Goal: Information Seeking & Learning: Check status

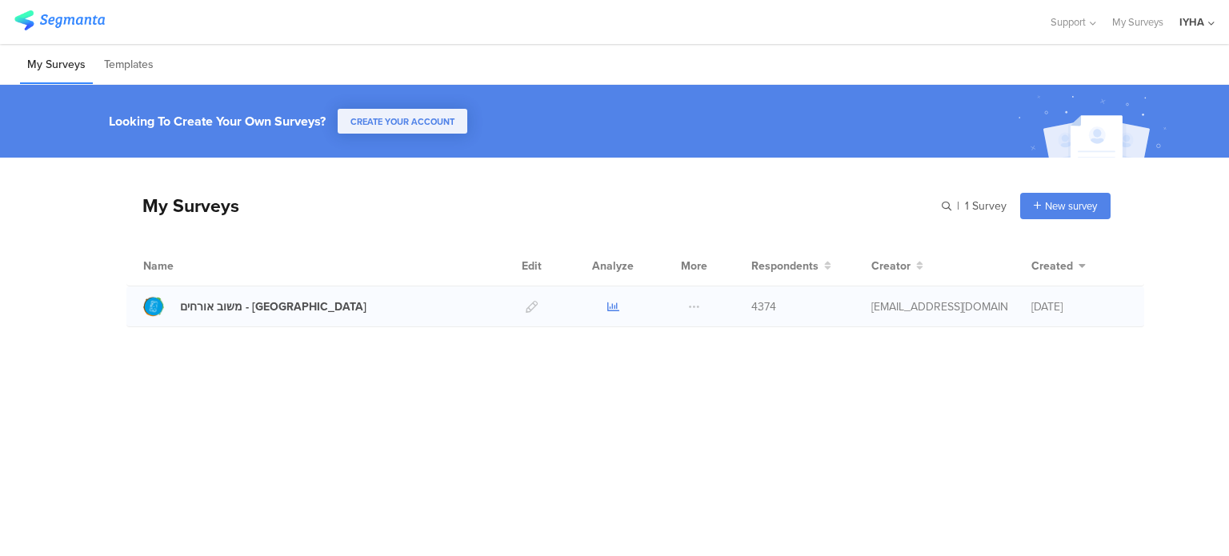
click at [611, 306] on icon at bounding box center [613, 307] width 12 height 12
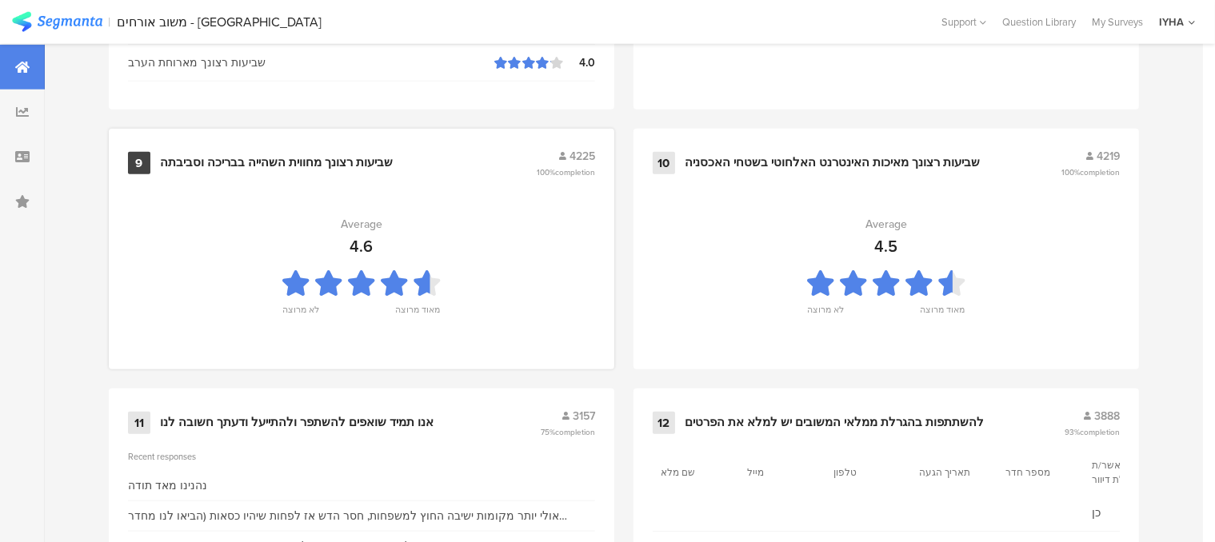
scroll to position [1798, 0]
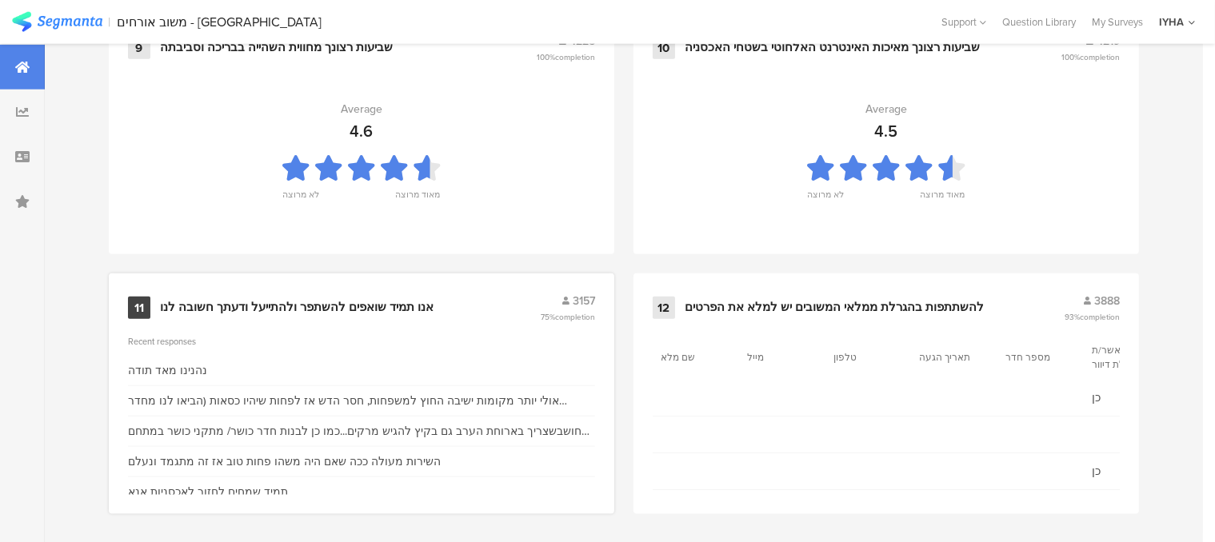
click at [407, 304] on div "אנו תמיד שואפים להשתפר ולהתייעל ודעתך חשובה לנו" at bounding box center [297, 308] width 274 height 16
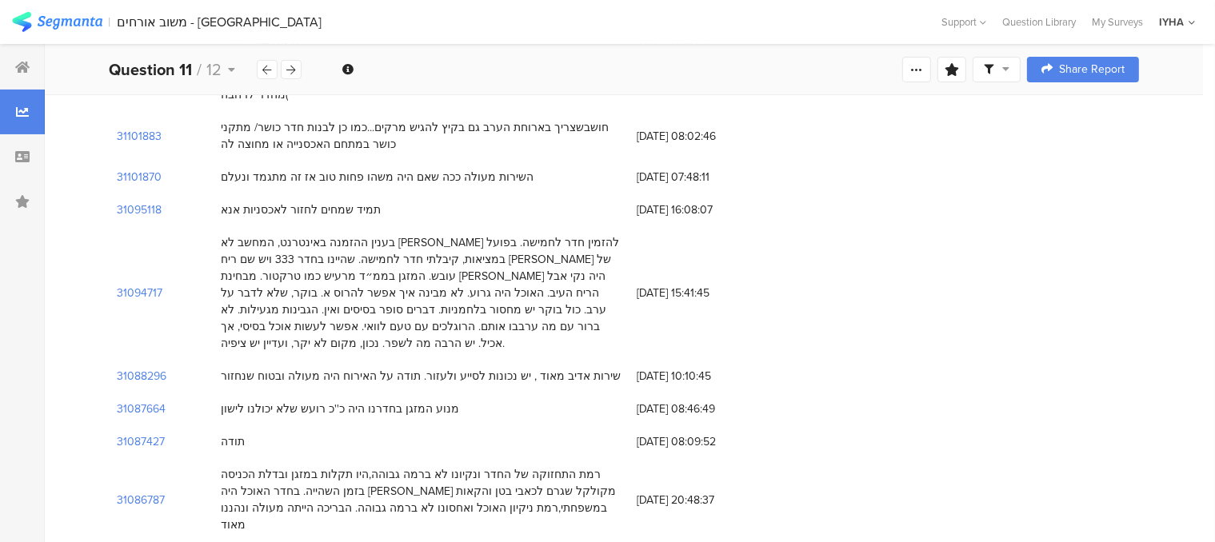
scroll to position [320, 0]
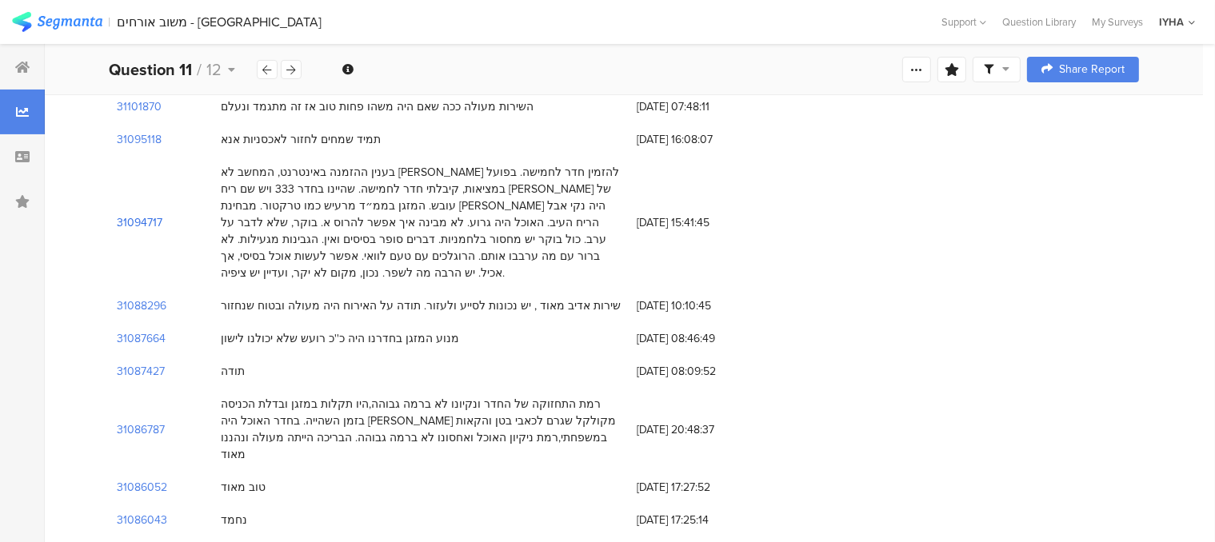
click at [157, 215] on section "31094717" at bounding box center [140, 222] width 46 height 17
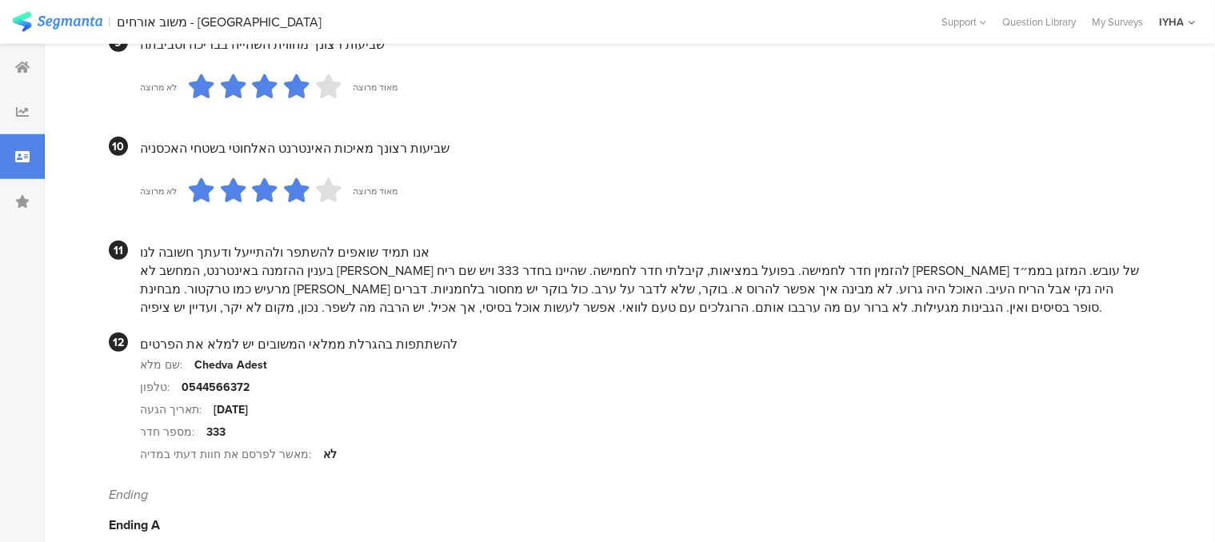
scroll to position [1582, 0]
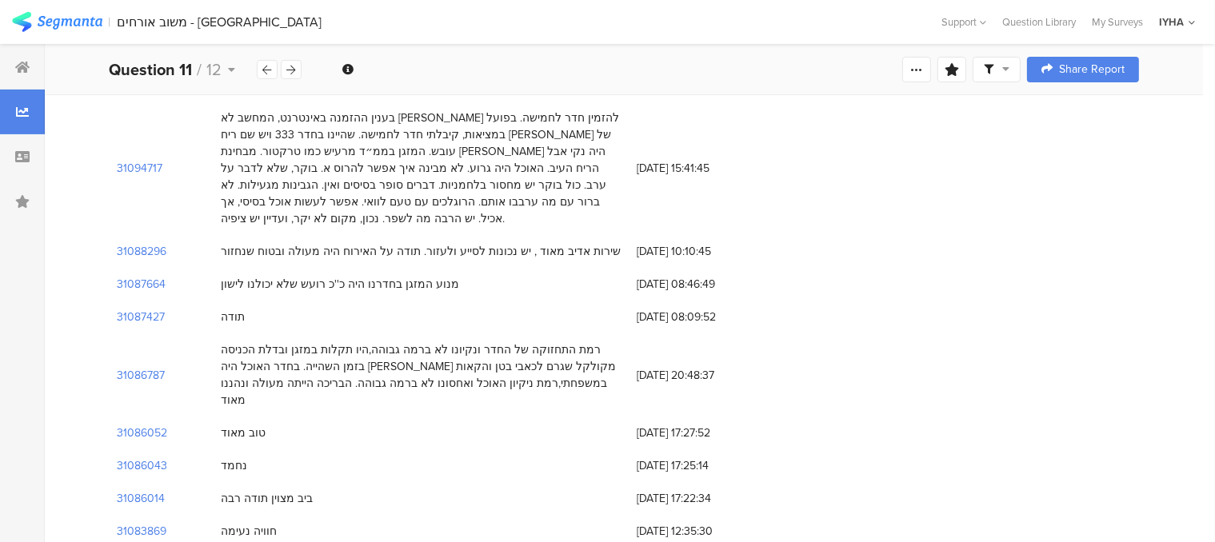
scroll to position [400, 0]
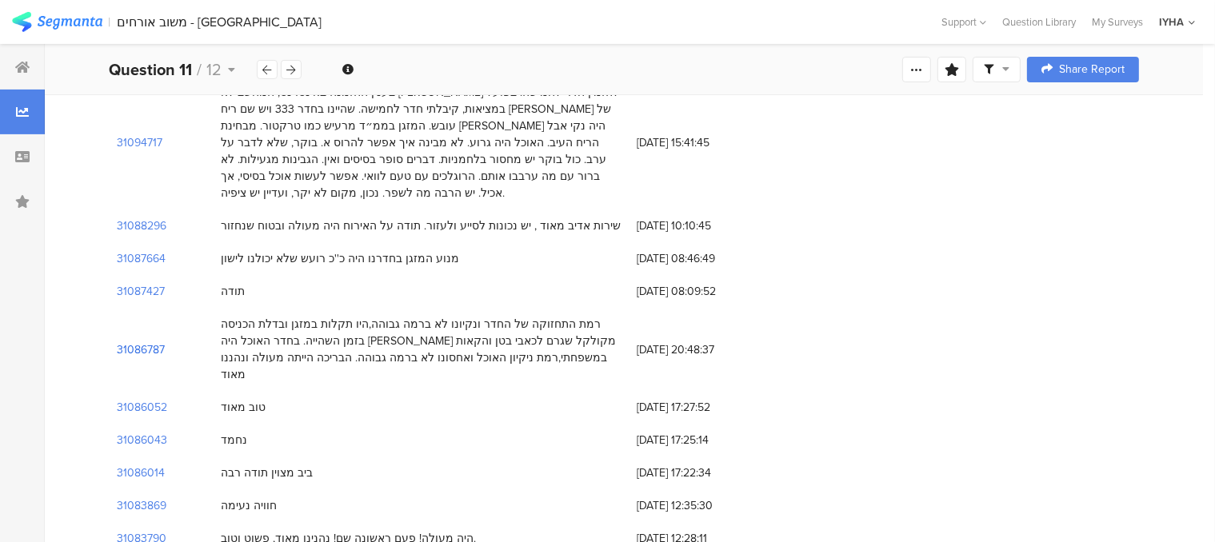
click at [154, 342] on section "31086787" at bounding box center [141, 350] width 48 height 17
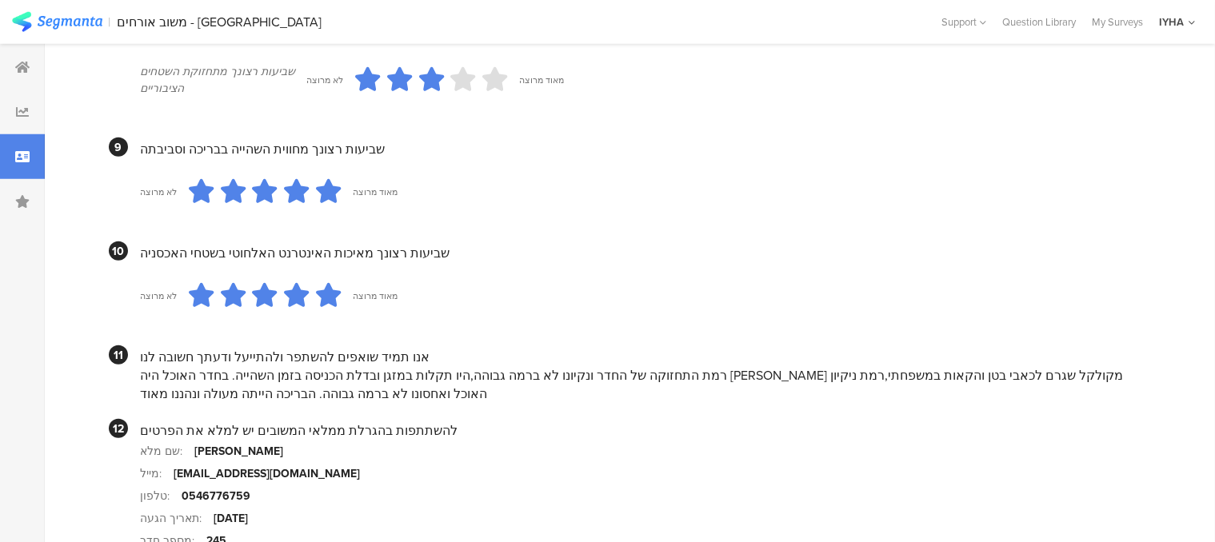
scroll to position [1520, 0]
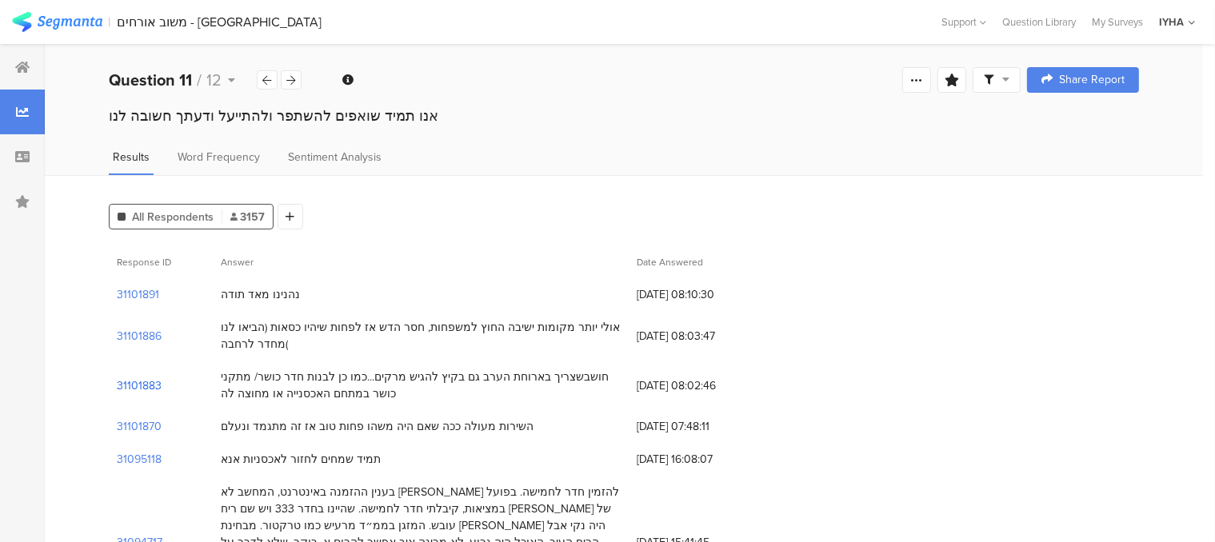
click at [157, 386] on section "31101883" at bounding box center [139, 386] width 45 height 17
